Goal: Information Seeking & Learning: Learn about a topic

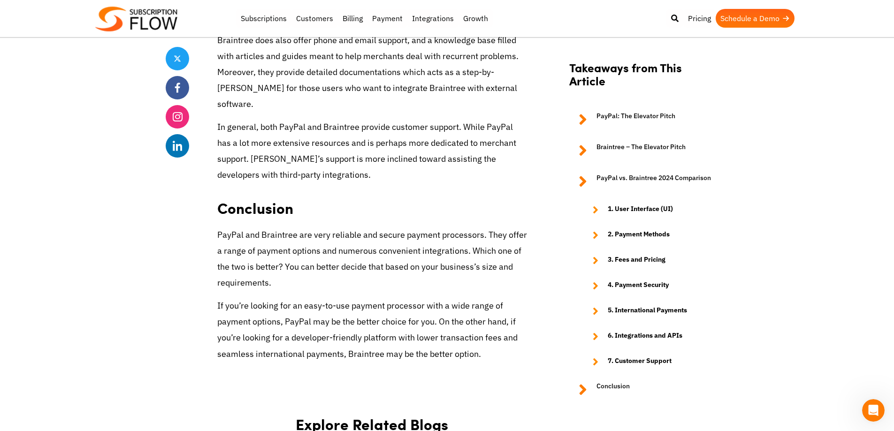
scroll to position [3598, 0]
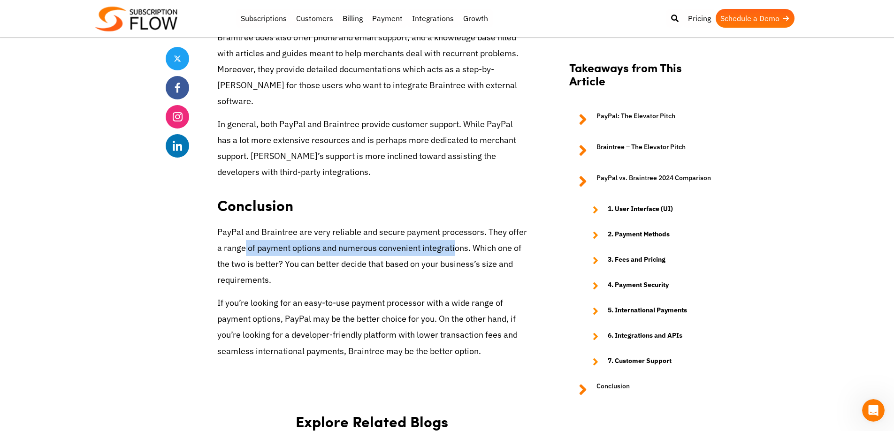
drag, startPoint x: 365, startPoint y: 169, endPoint x: 455, endPoint y: 169, distance: 89.6
click at [455, 224] on p "PayPal and Braintree are very reliable and secure payment processors. They offe…" at bounding box center [372, 256] width 310 height 64
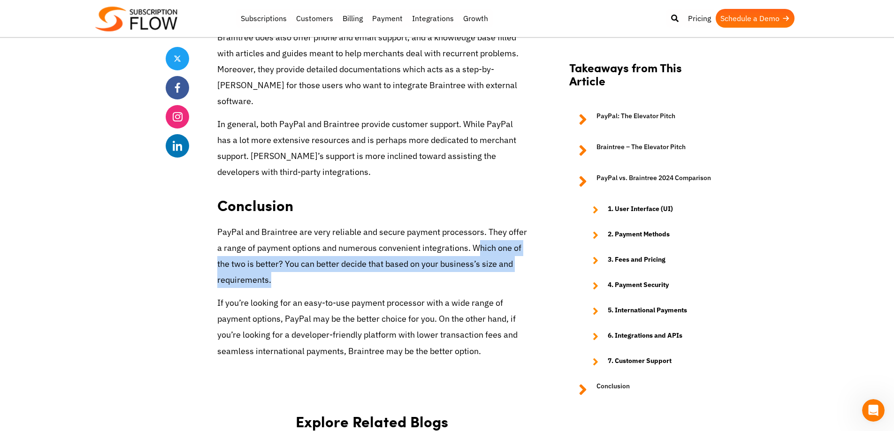
drag, startPoint x: 476, startPoint y: 168, endPoint x: 298, endPoint y: 206, distance: 182.0
click at [298, 224] on p "PayPal and Braintree are very reliable and secure payment processors. They offe…" at bounding box center [372, 256] width 310 height 64
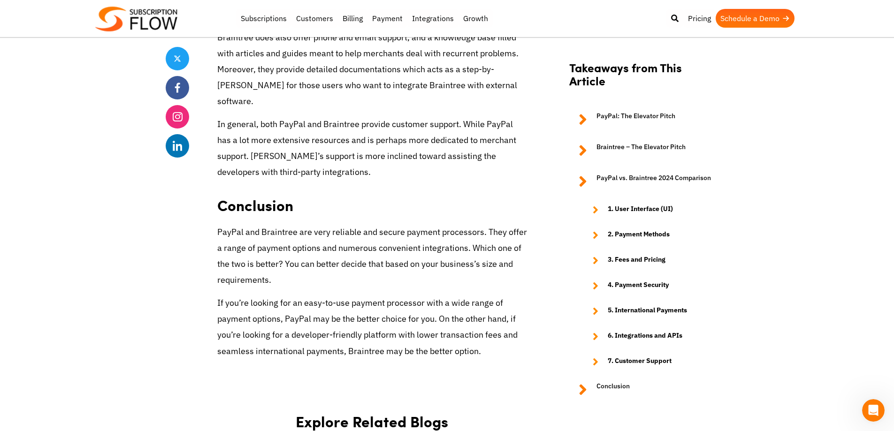
click at [250, 295] on p "If you’re looking for an easy-to-use payment processor with a wide range of pay…" at bounding box center [372, 327] width 310 height 64
drag, startPoint x: 223, startPoint y: 225, endPoint x: 321, endPoint y: 226, distance: 97.6
drag, startPoint x: 338, startPoint y: 225, endPoint x: 410, endPoint y: 223, distance: 71.4
click at [381, 295] on p "If you’re looking for an easy-to-use payment processor with a wide range of pay…" at bounding box center [372, 327] width 310 height 64
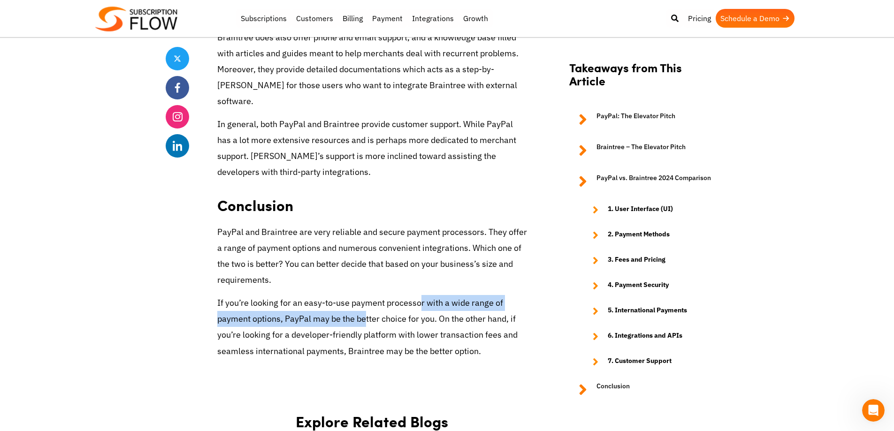
drag, startPoint x: 422, startPoint y: 222, endPoint x: 364, endPoint y: 245, distance: 63.0
click at [364, 295] on p "If you’re looking for an easy-to-use payment processor with a wide range of pay…" at bounding box center [372, 327] width 310 height 64
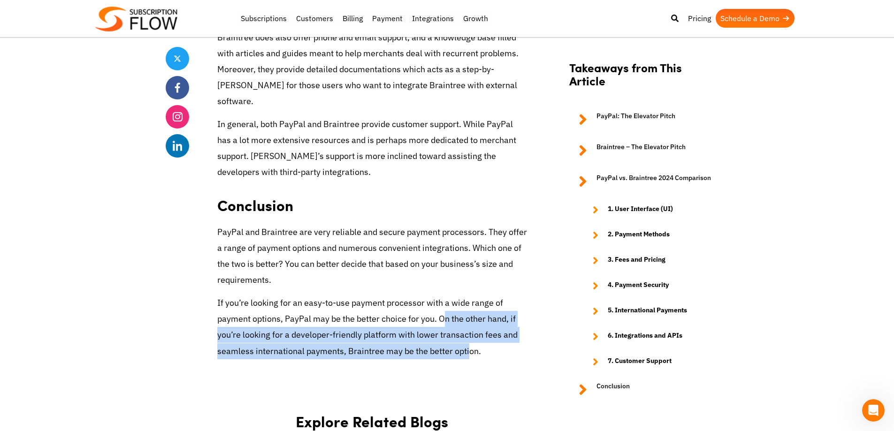
drag, startPoint x: 446, startPoint y: 239, endPoint x: 470, endPoint y: 267, distance: 36.3
click at [469, 295] on p "If you’re looking for an easy-to-use payment processor with a wide range of pay…" at bounding box center [372, 327] width 310 height 64
